Goal: Task Accomplishment & Management: Manage account settings

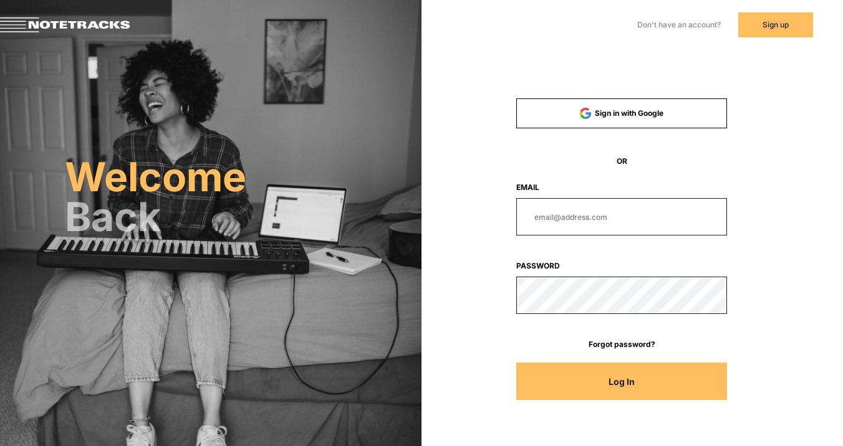
click at [759, 44] on div "Don't have an account? Sign up Already have an account? Log In" at bounding box center [421, 25] width 843 height 50
click at [605, 218] on input "email" at bounding box center [621, 216] width 211 height 37
type input "[EMAIL_ADDRESS][DOMAIN_NAME]"
click at [621, 381] on button "Log In" at bounding box center [621, 381] width 211 height 37
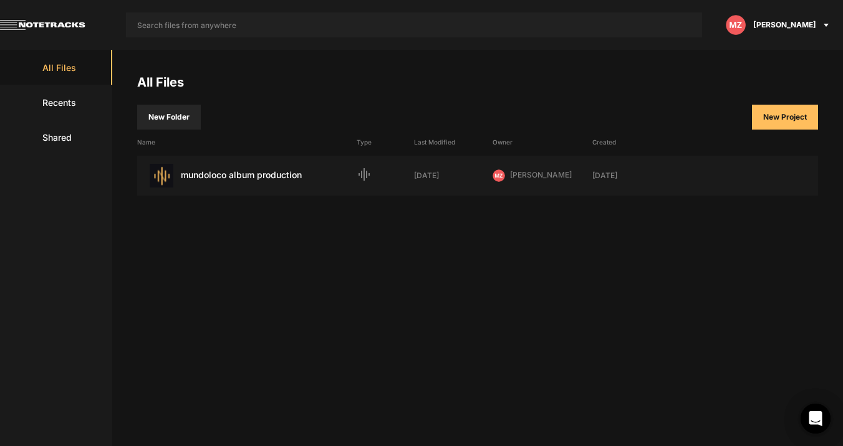
click at [596, 291] on div "All Files New Folder New Project Name Type Last Modified Owner Created mundoloc…" at bounding box center [477, 248] width 731 height 396
click at [781, 27] on span "[PERSON_NAME]" at bounding box center [784, 24] width 63 height 11
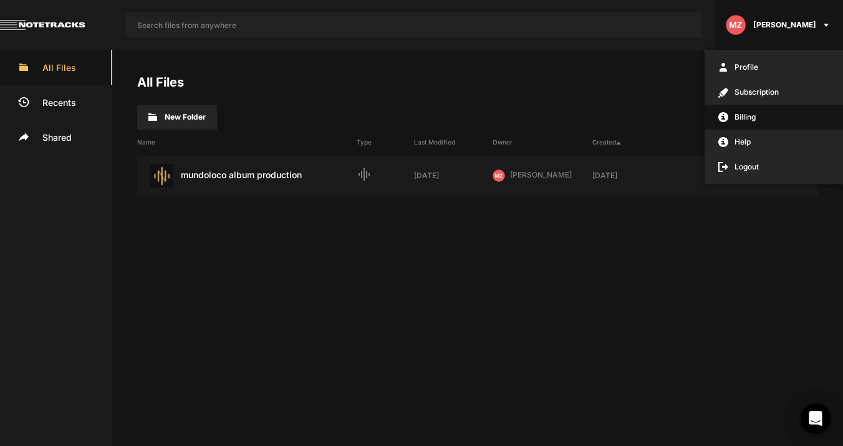
click at [753, 110] on span "Billing" at bounding box center [773, 117] width 138 height 25
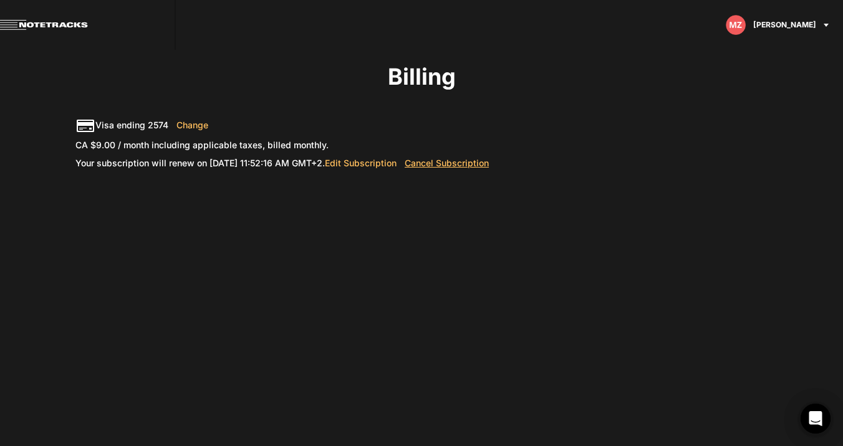
click at [497, 165] on button "Cancel Subscription" at bounding box center [446, 163] width 100 height 25
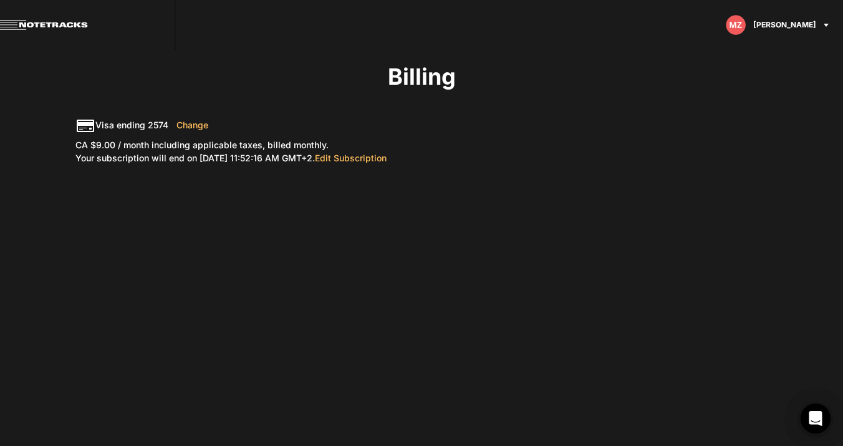
click at [815, 31] on div "[PERSON_NAME]" at bounding box center [778, 25] width 128 height 50
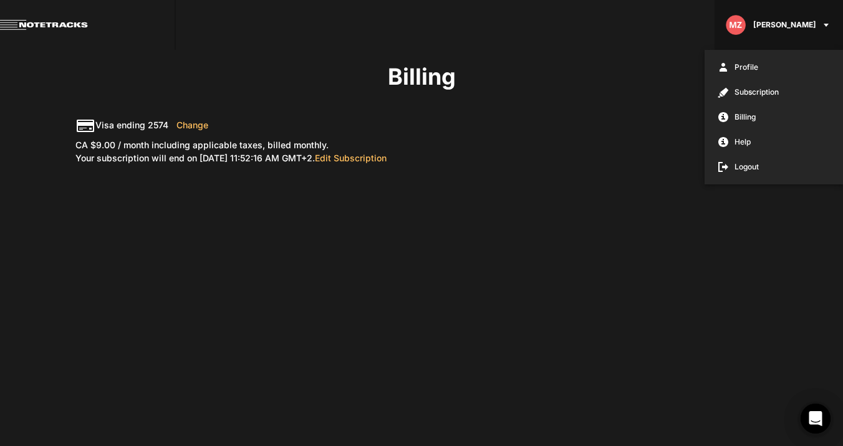
click at [633, 108] on div at bounding box center [421, 223] width 843 height 446
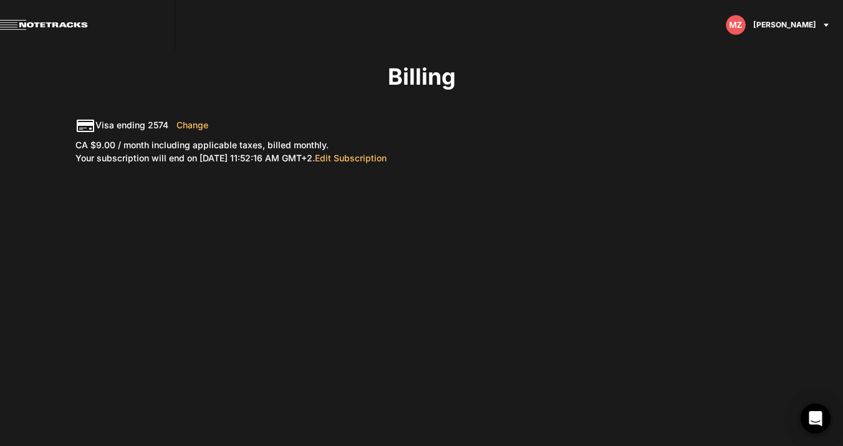
click at [393, 362] on body "[PERSON_NAME] Billing Visa ending 2574 Change CA $9.00 / month including applic…" at bounding box center [421, 223] width 843 height 446
